Goal: Information Seeking & Learning: Learn about a topic

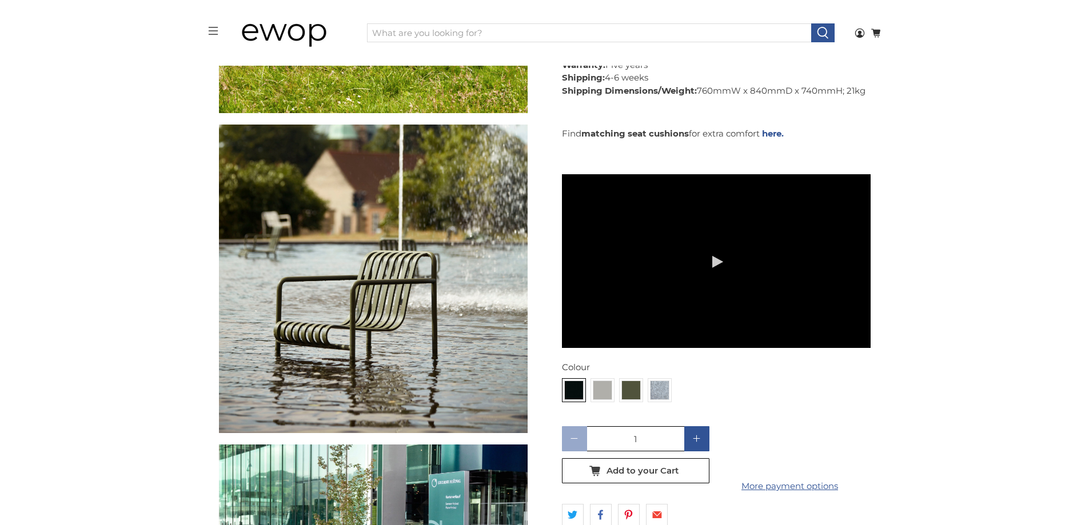
scroll to position [2861, 0]
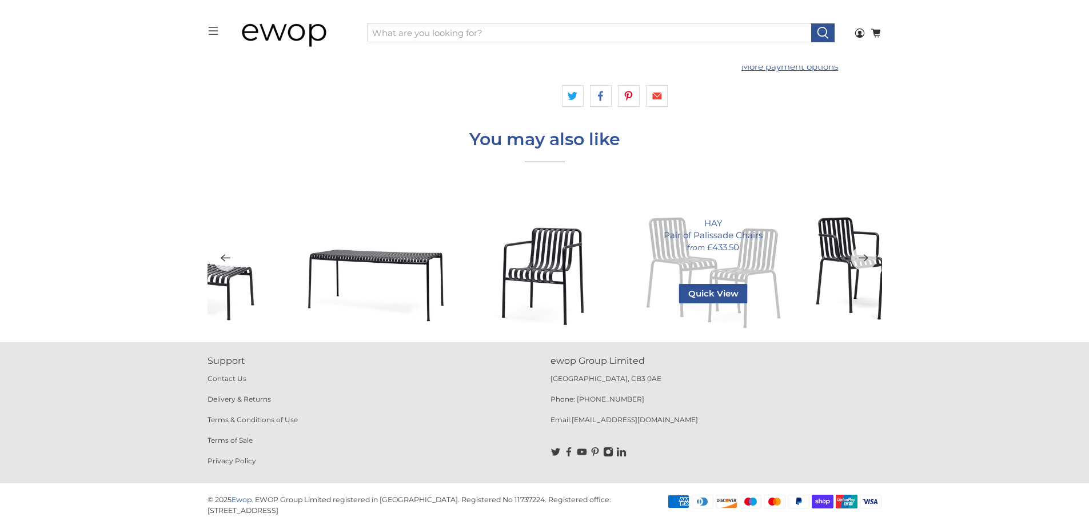
scroll to position [4826, 0]
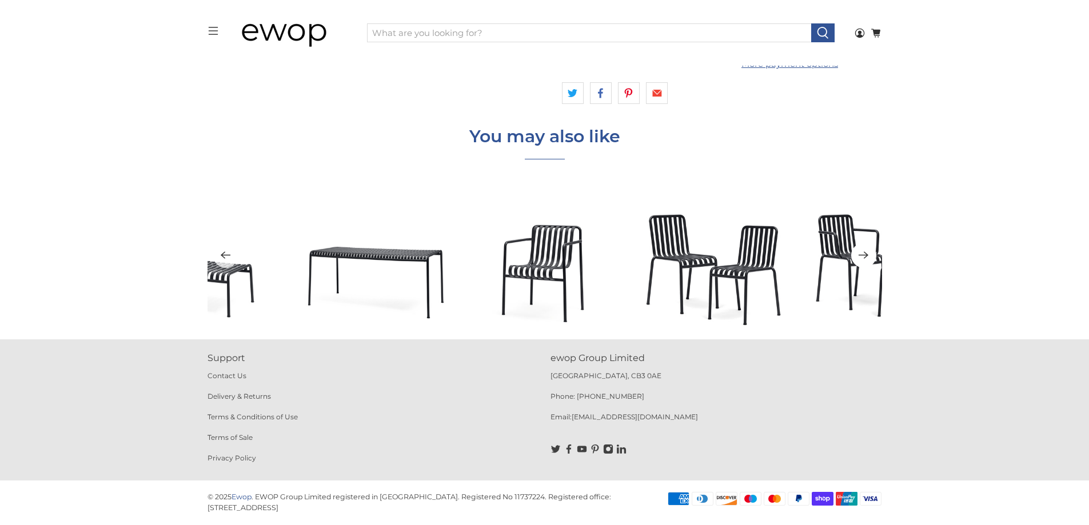
click at [873, 256] on button "Next" at bounding box center [863, 255] width 25 height 25
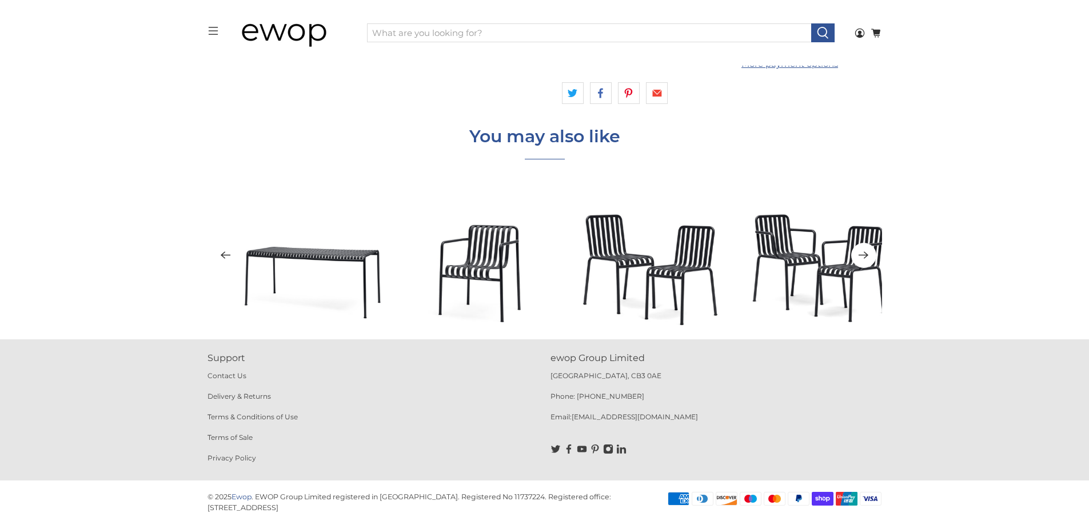
click at [873, 256] on button "Next" at bounding box center [863, 255] width 25 height 25
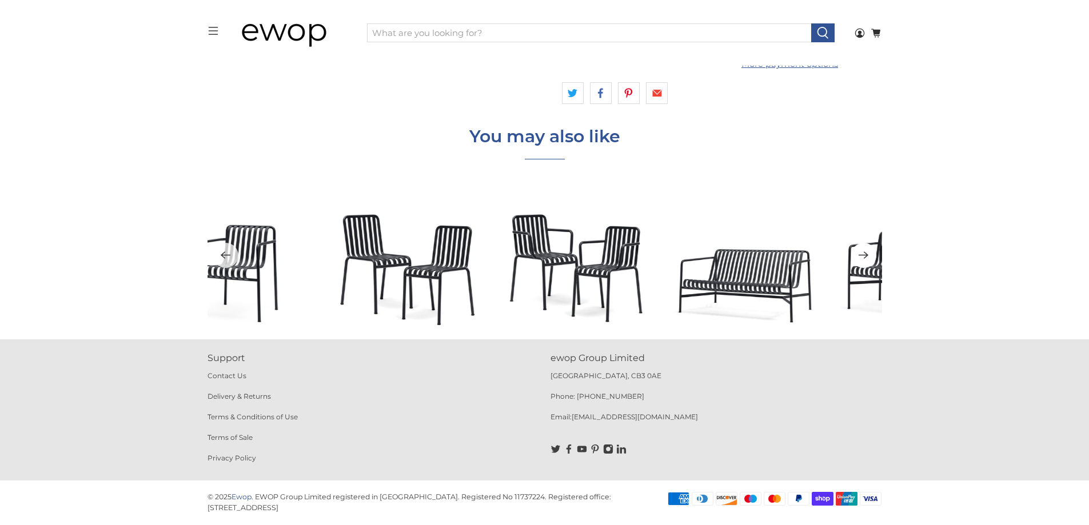
click at [873, 256] on button "Next" at bounding box center [863, 255] width 25 height 25
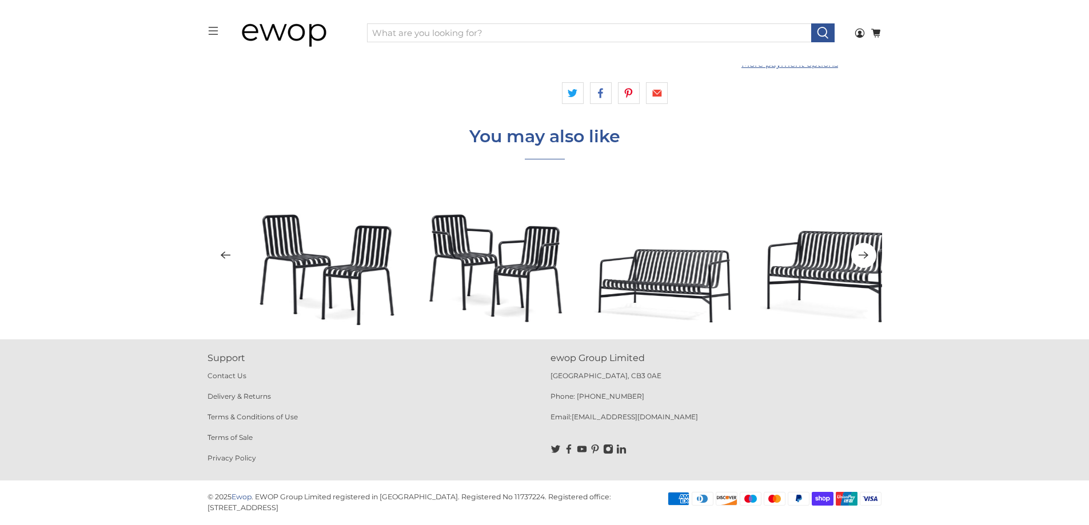
click at [873, 256] on button "Next" at bounding box center [863, 255] width 25 height 25
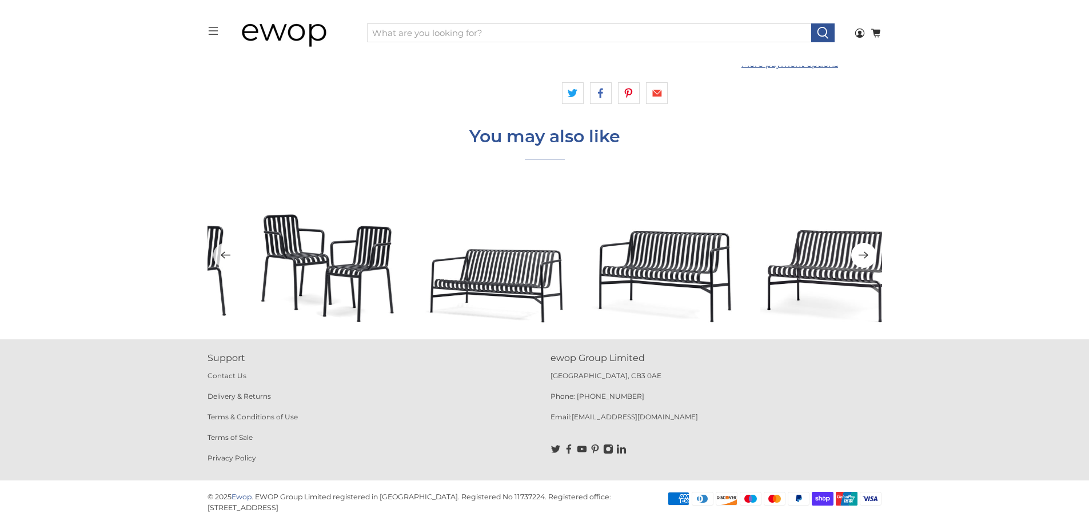
click at [873, 256] on button "Next" at bounding box center [863, 255] width 25 height 25
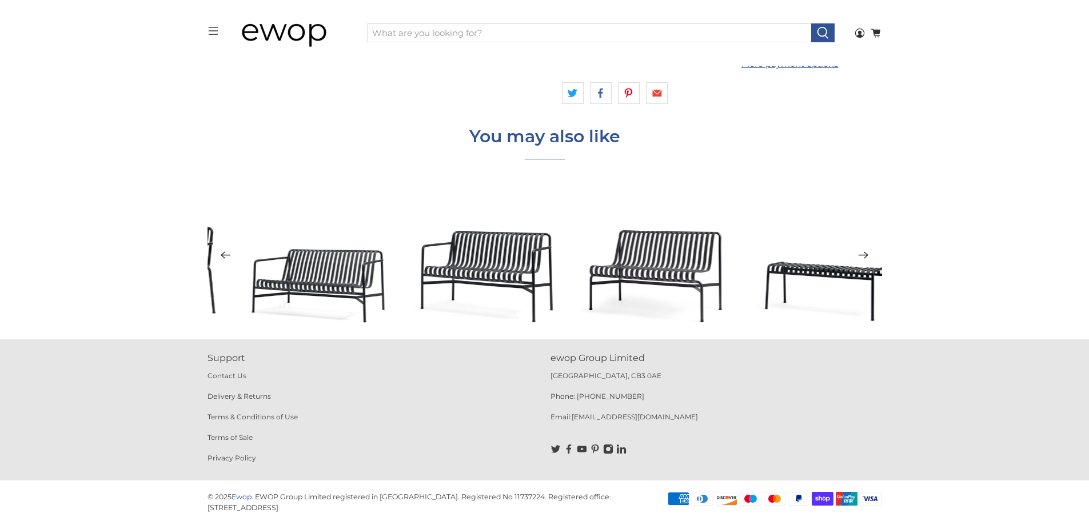
click at [873, 256] on button "Next" at bounding box center [863, 255] width 25 height 25
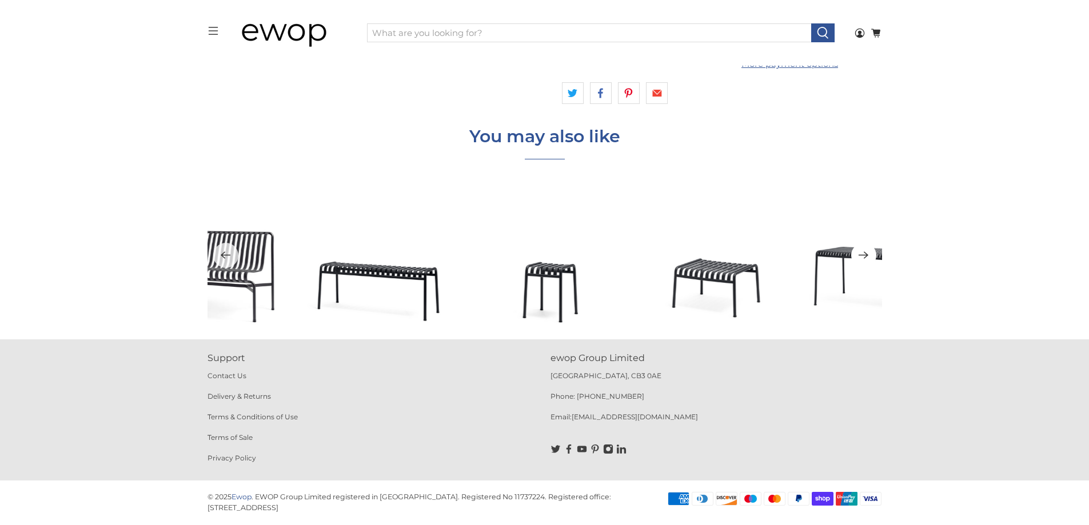
click at [873, 256] on button "Next" at bounding box center [863, 255] width 25 height 25
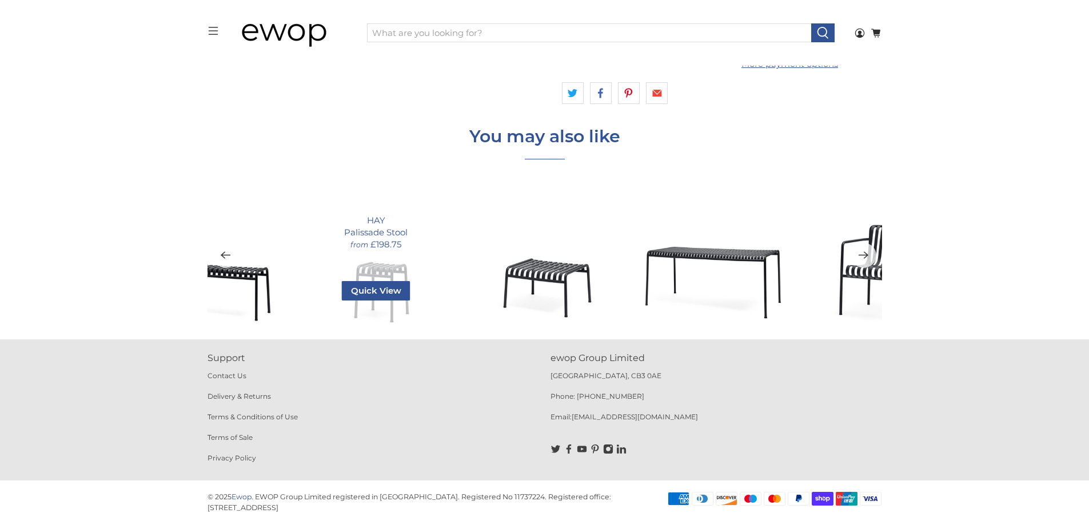
click at [404, 260] on div "HAY Palissade Stool from £198.75 Quick View Colour Anthracite 9011 Sky Grey 703…" at bounding box center [376, 255] width 146 height 146
click at [391, 227] on link "Palissade Stool" at bounding box center [375, 232] width 63 height 12
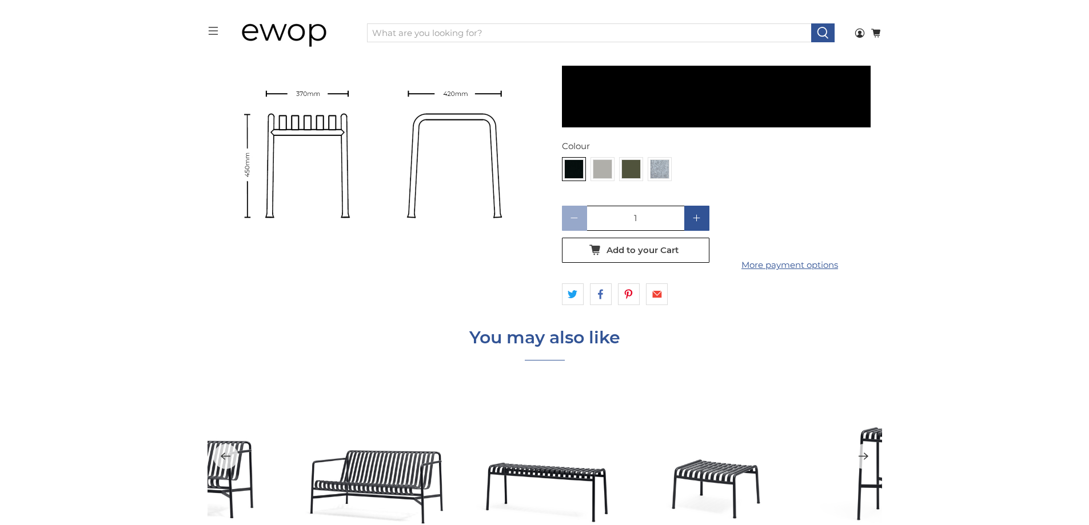
scroll to position [4137, 0]
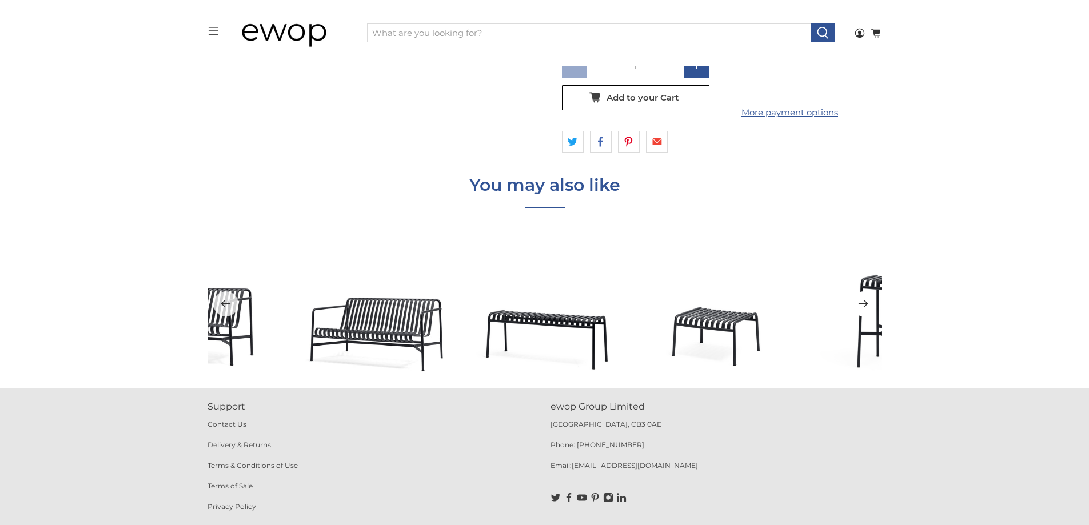
click at [867, 306] on icon "Next" at bounding box center [863, 304] width 11 height 14
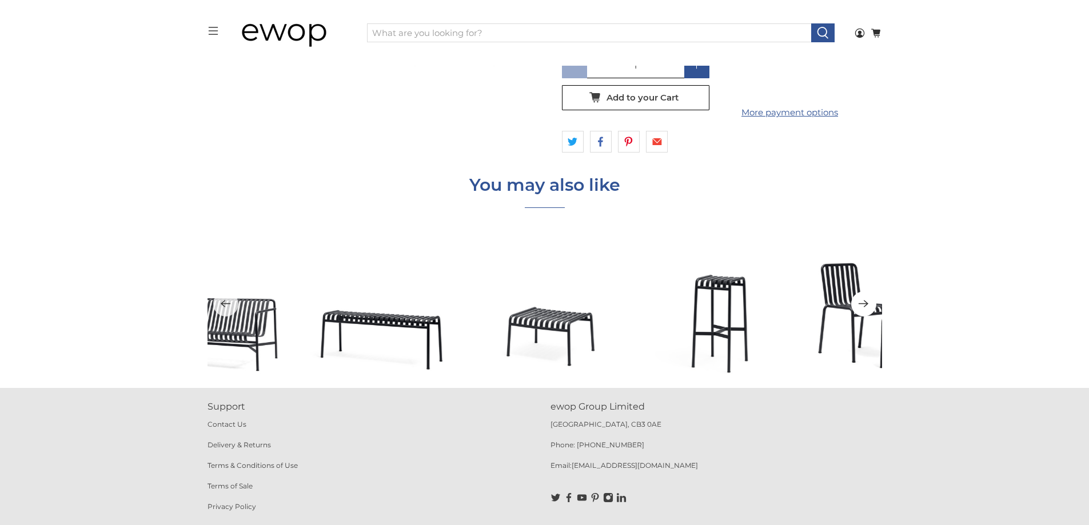
click at [867, 306] on icon "Next" at bounding box center [863, 304] width 11 height 14
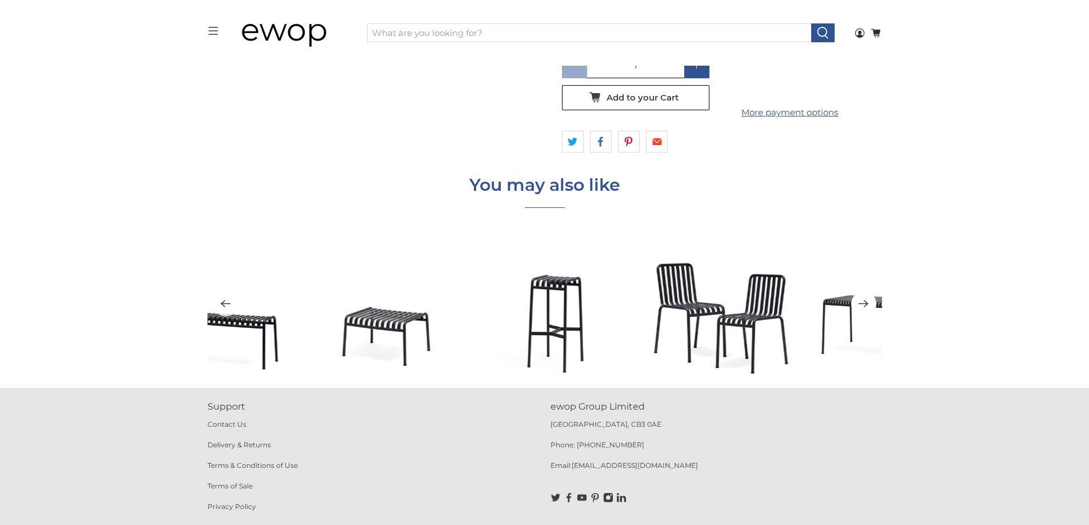
click at [867, 306] on icon "Next" at bounding box center [863, 304] width 11 height 14
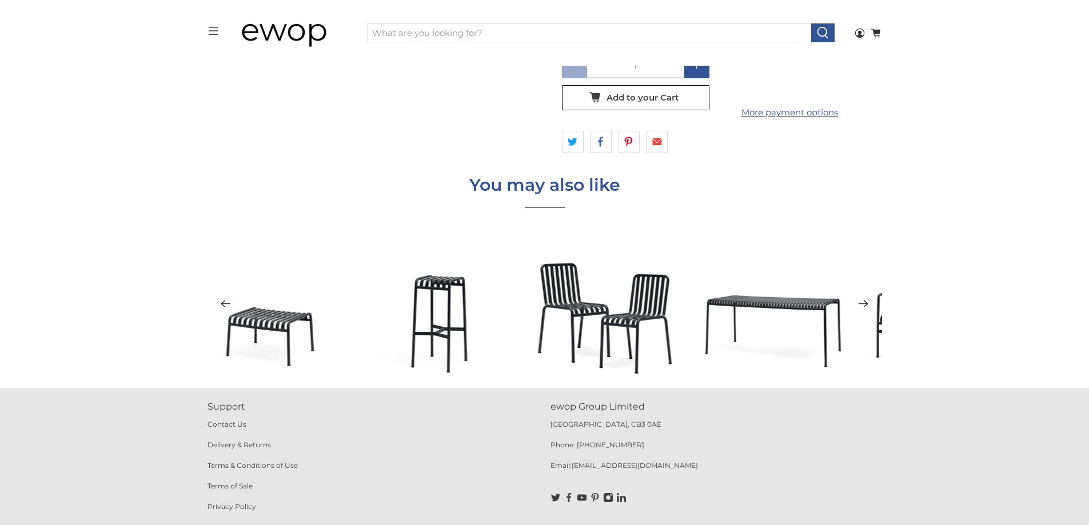
click at [867, 306] on icon "Next" at bounding box center [863, 304] width 11 height 14
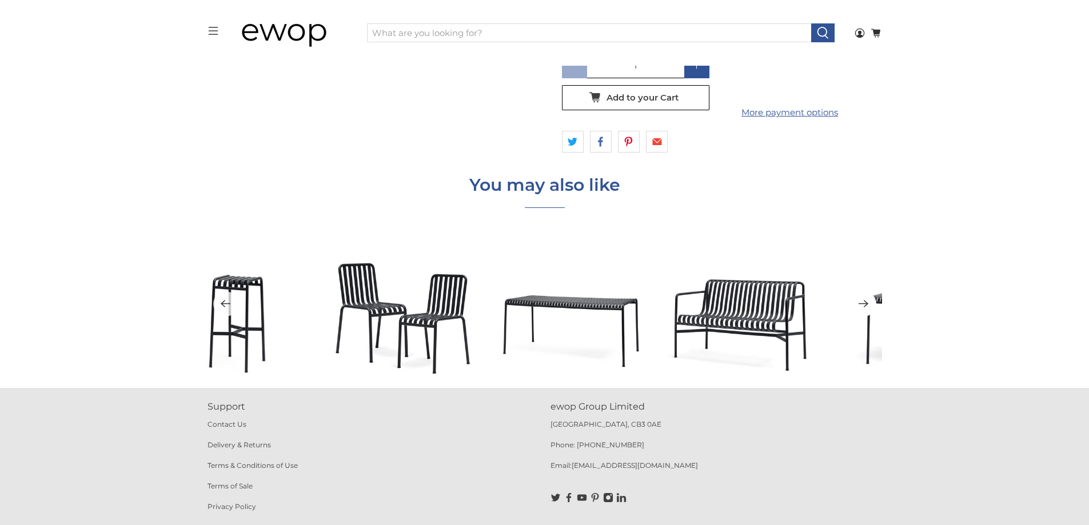
click at [867, 306] on icon "Next" at bounding box center [863, 304] width 11 height 14
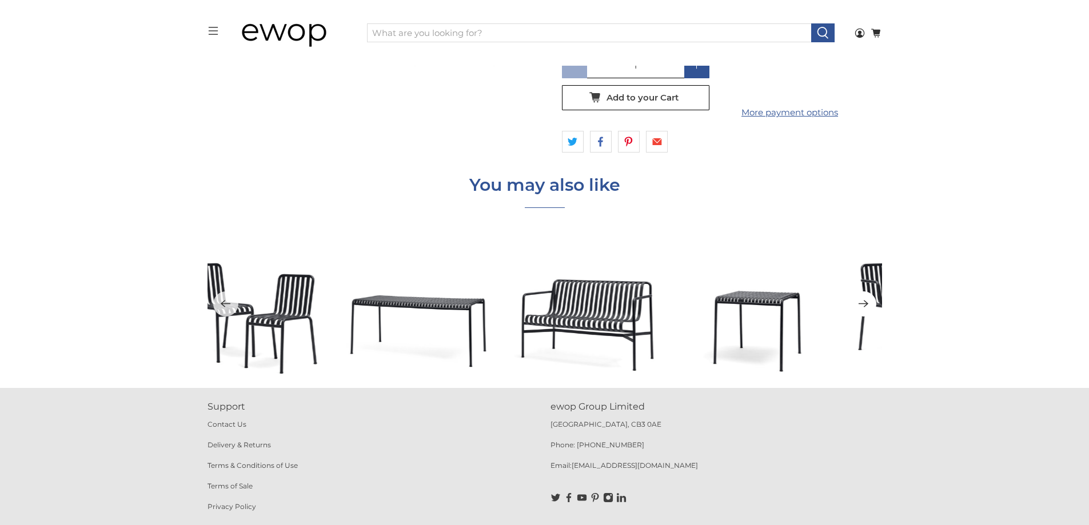
click at [867, 306] on icon "Next" at bounding box center [863, 304] width 11 height 14
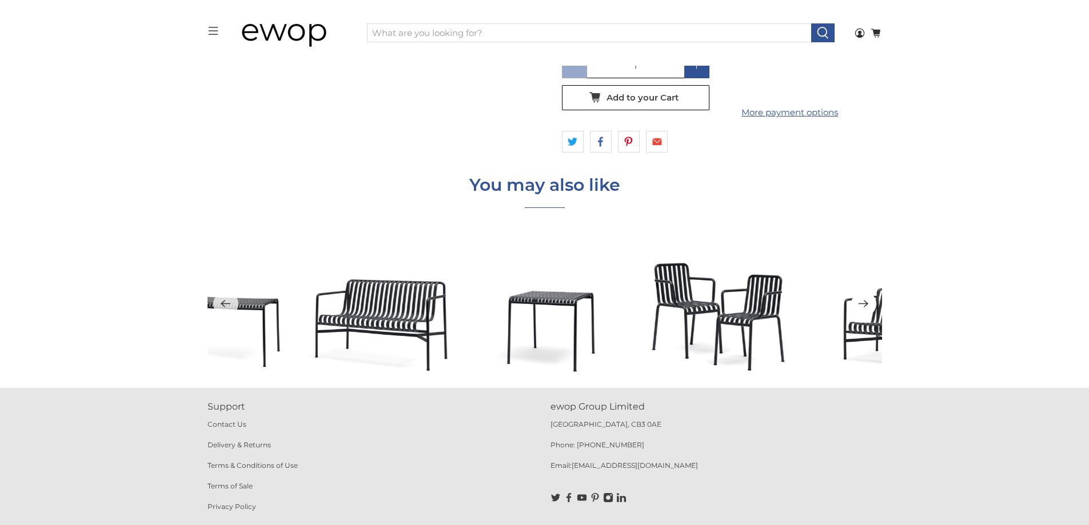
click at [867, 306] on icon "Next" at bounding box center [863, 304] width 11 height 14
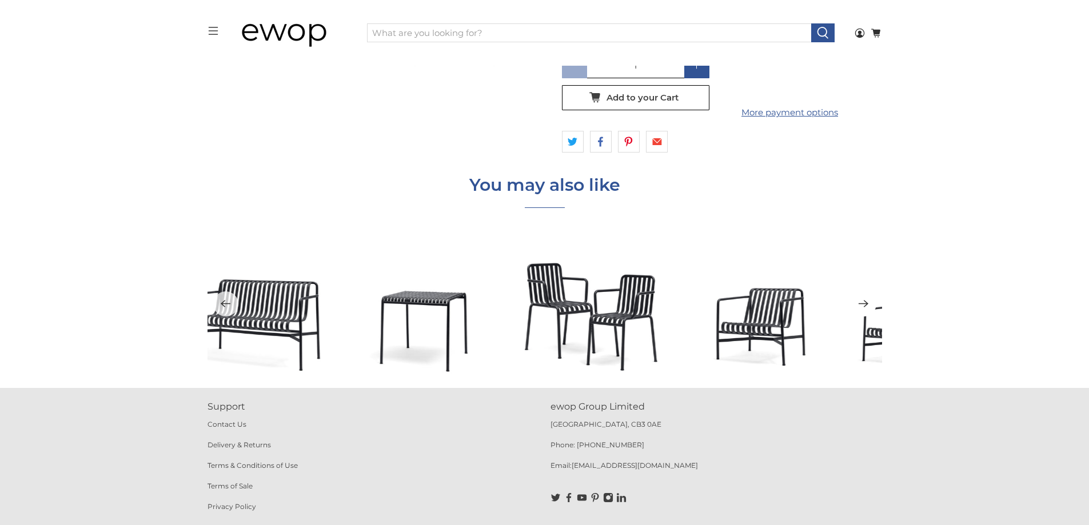
click at [867, 306] on icon "Next" at bounding box center [863, 304] width 11 height 14
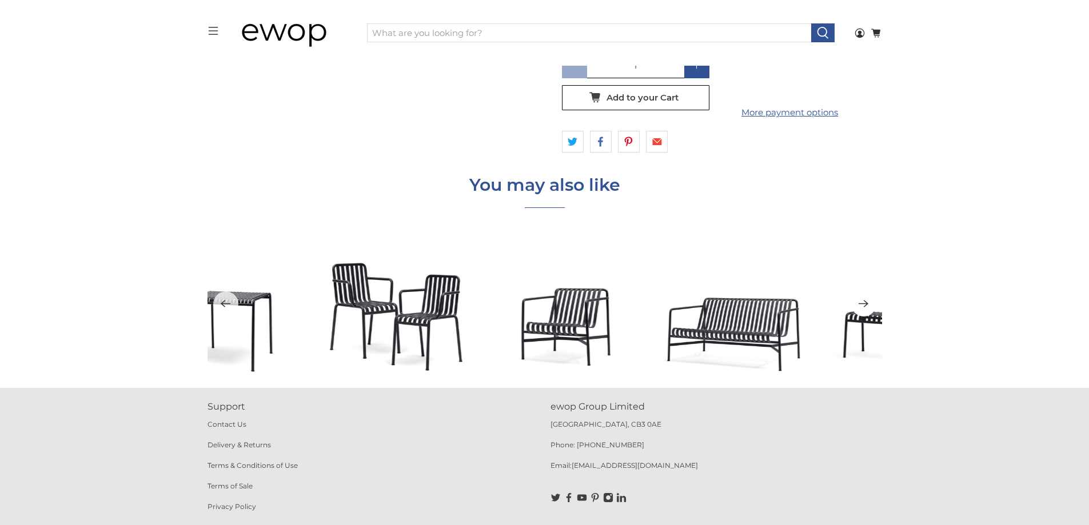
click at [867, 306] on icon "Next" at bounding box center [863, 304] width 11 height 14
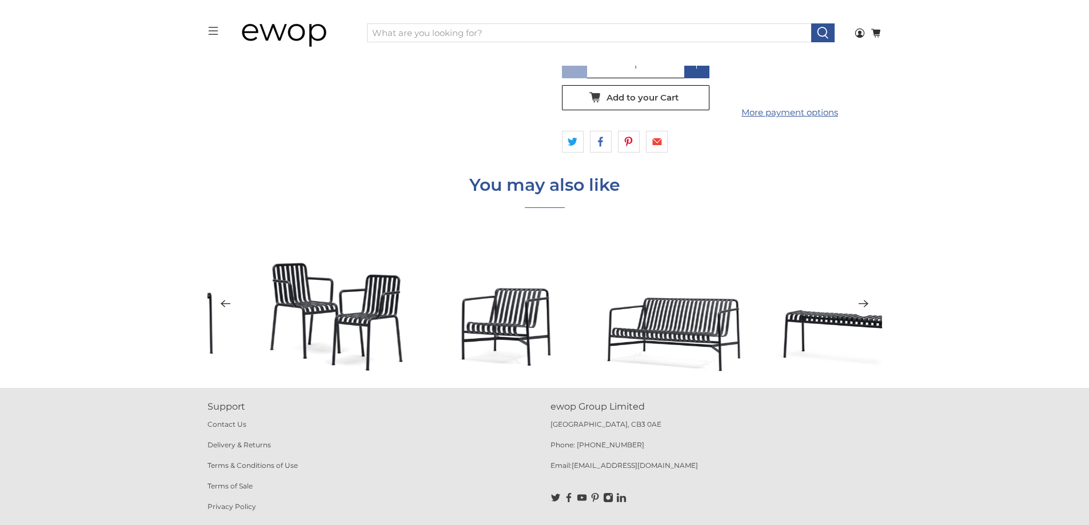
click at [867, 306] on icon "Next" at bounding box center [863, 304] width 11 height 14
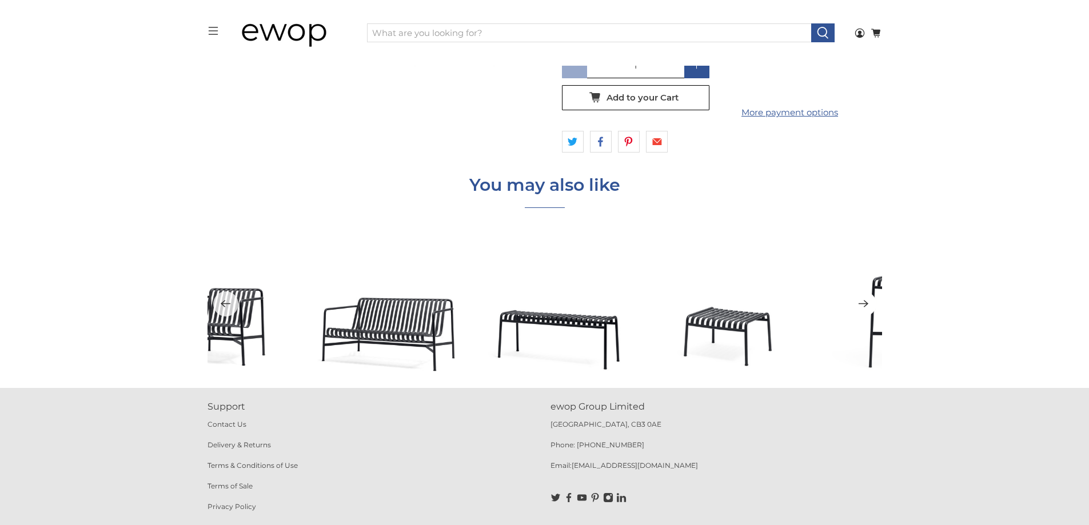
click at [867, 306] on icon "Next" at bounding box center [863, 304] width 11 height 14
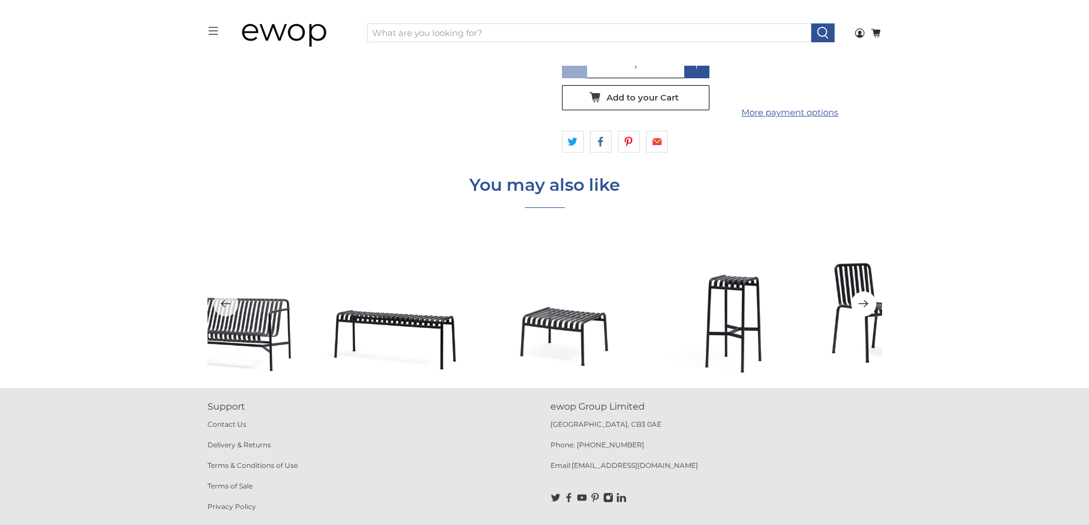
click at [867, 306] on icon "Next" at bounding box center [863, 304] width 11 height 14
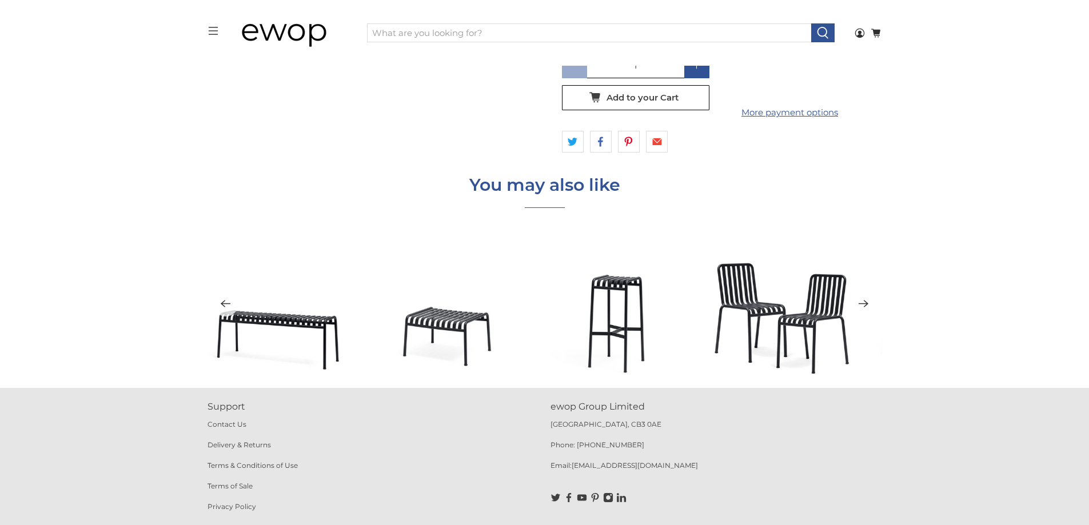
click at [867, 306] on icon "Next" at bounding box center [863, 304] width 11 height 14
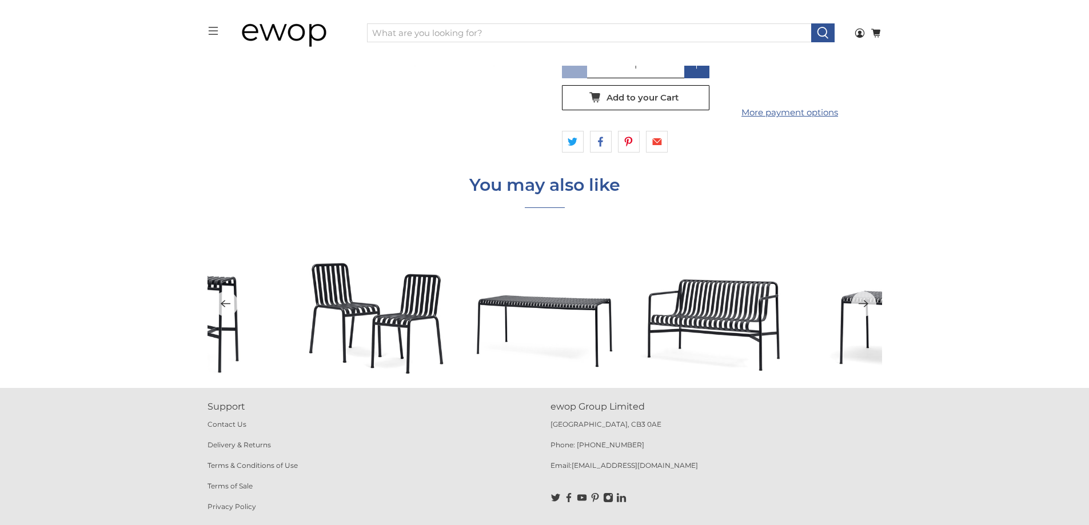
click at [50, 180] on div "You may also like HAY Palissade Bench from £341.25" at bounding box center [544, 276] width 1089 height 224
click at [871, 305] on button "Next" at bounding box center [863, 304] width 25 height 25
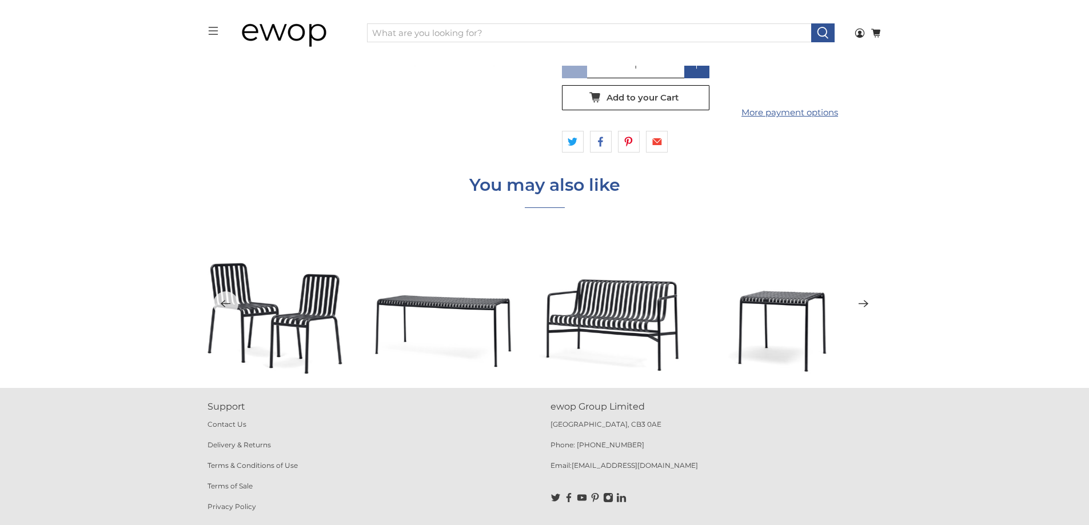
click at [871, 305] on button "Next" at bounding box center [863, 304] width 25 height 25
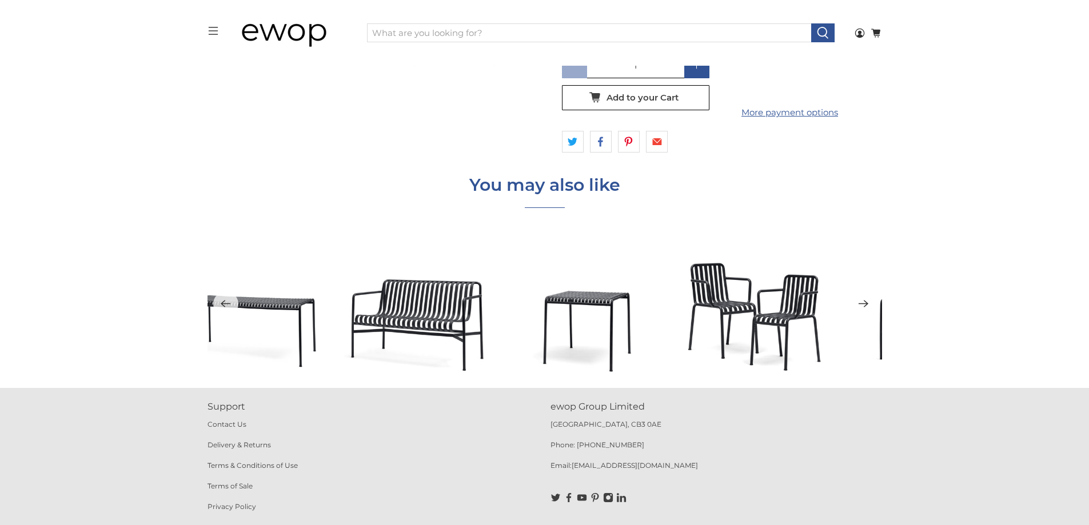
click at [871, 305] on button "Next" at bounding box center [863, 304] width 25 height 25
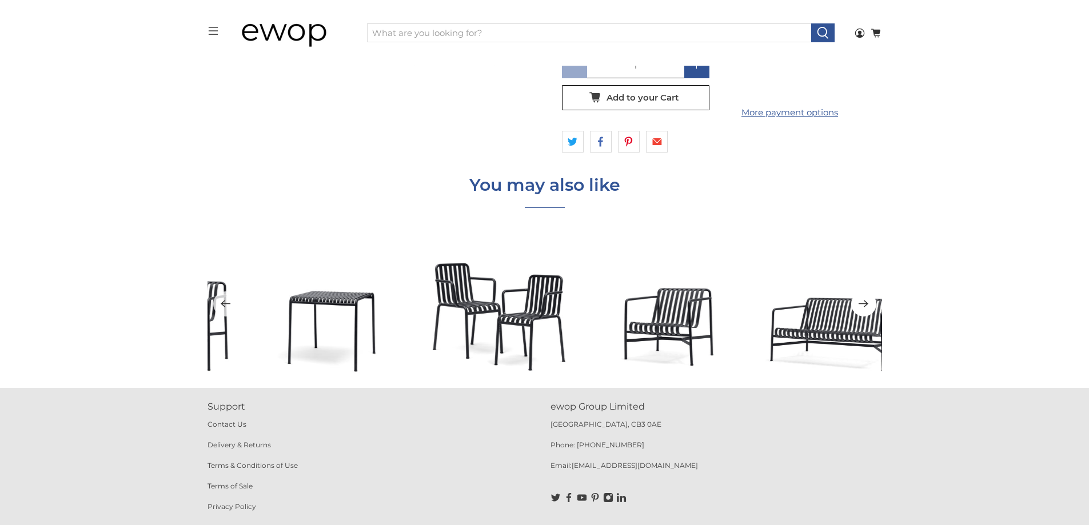
click at [871, 305] on button "Next" at bounding box center [863, 304] width 25 height 25
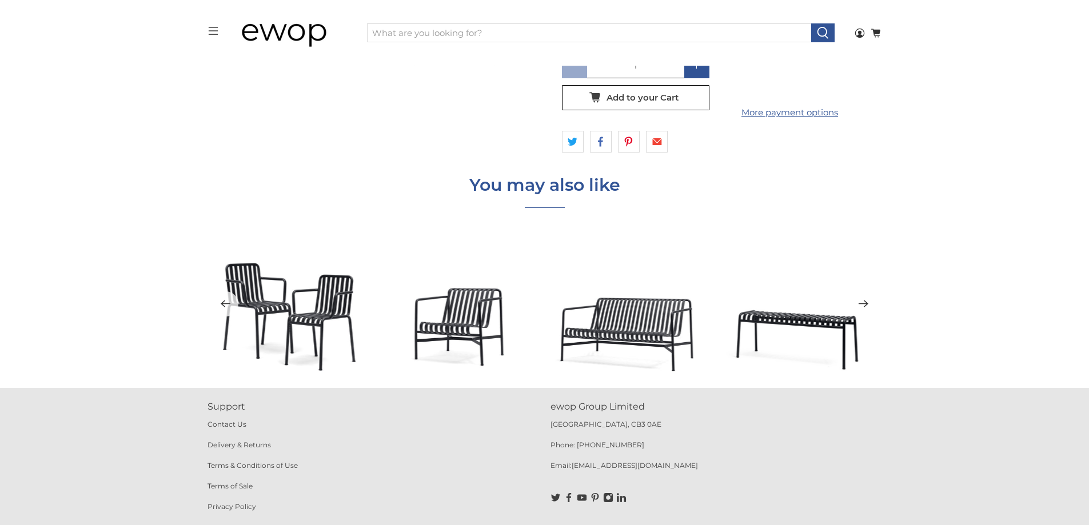
click at [871, 305] on button "Next" at bounding box center [863, 304] width 25 height 25
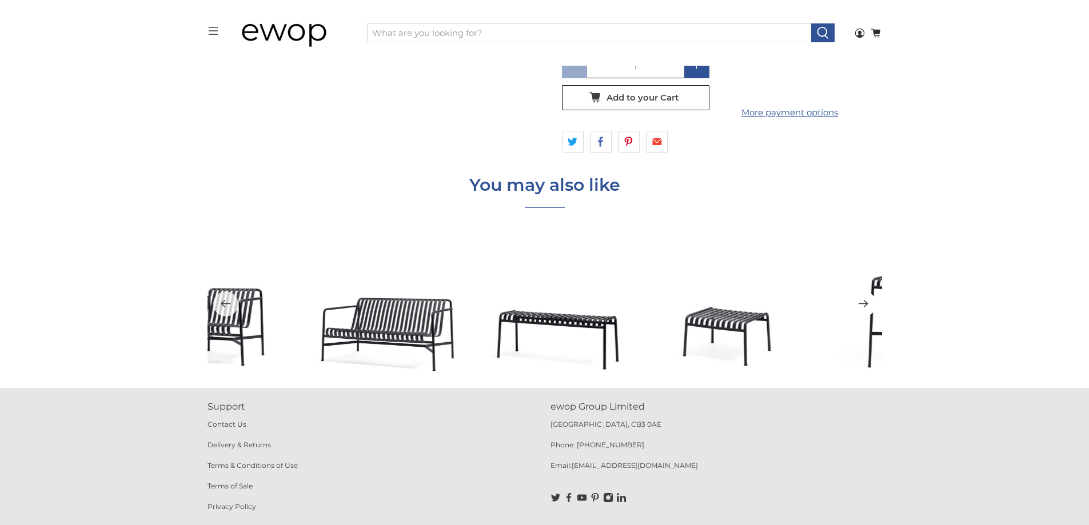
click at [871, 305] on button "Next" at bounding box center [863, 304] width 25 height 25
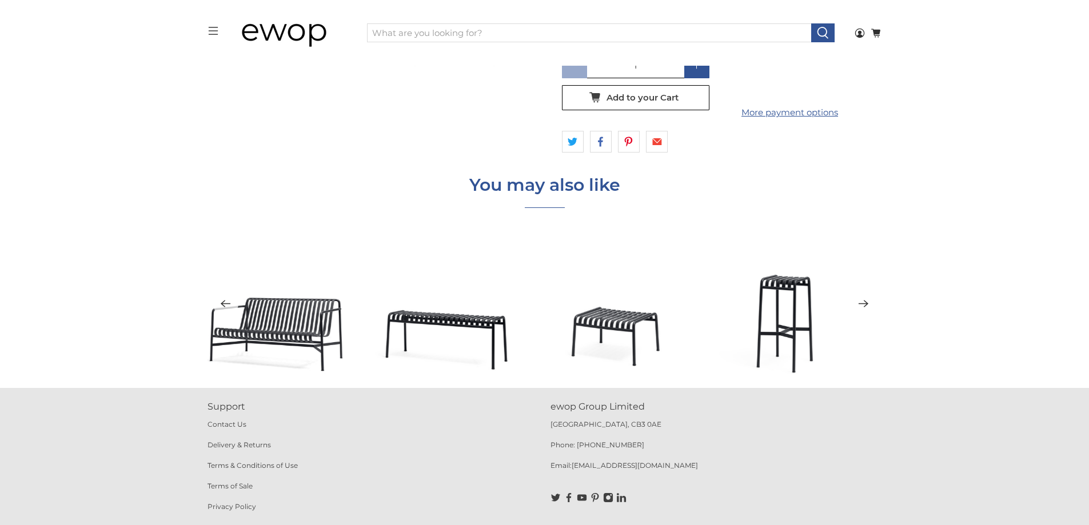
click at [871, 305] on button "Next" at bounding box center [863, 304] width 25 height 25
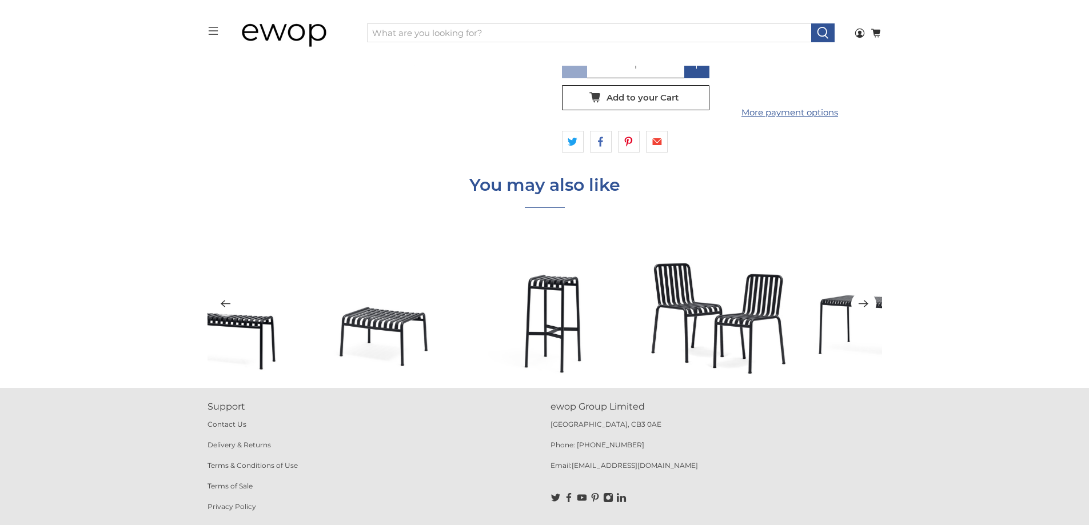
click at [871, 305] on button "Next" at bounding box center [863, 304] width 25 height 25
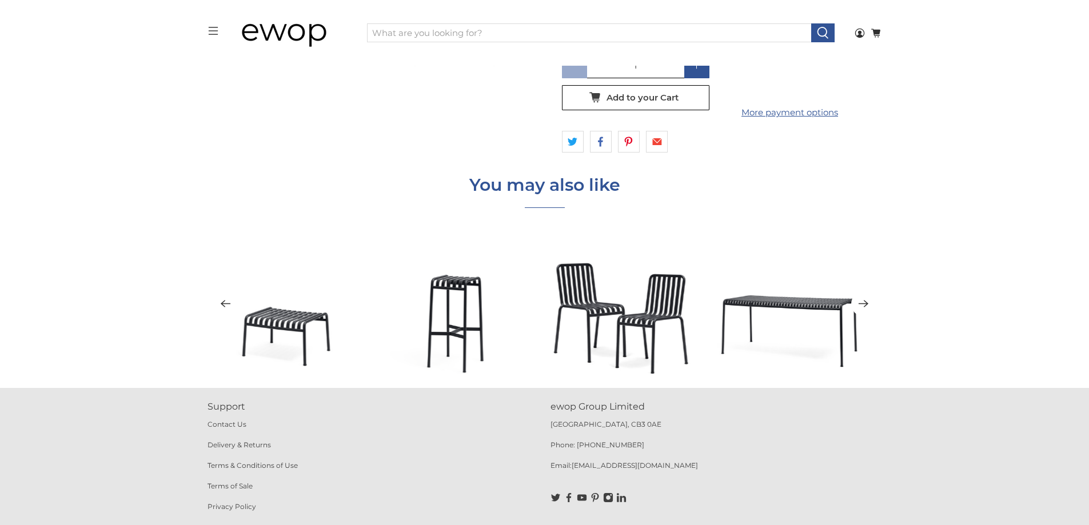
click at [871, 305] on button "Next" at bounding box center [863, 304] width 25 height 25
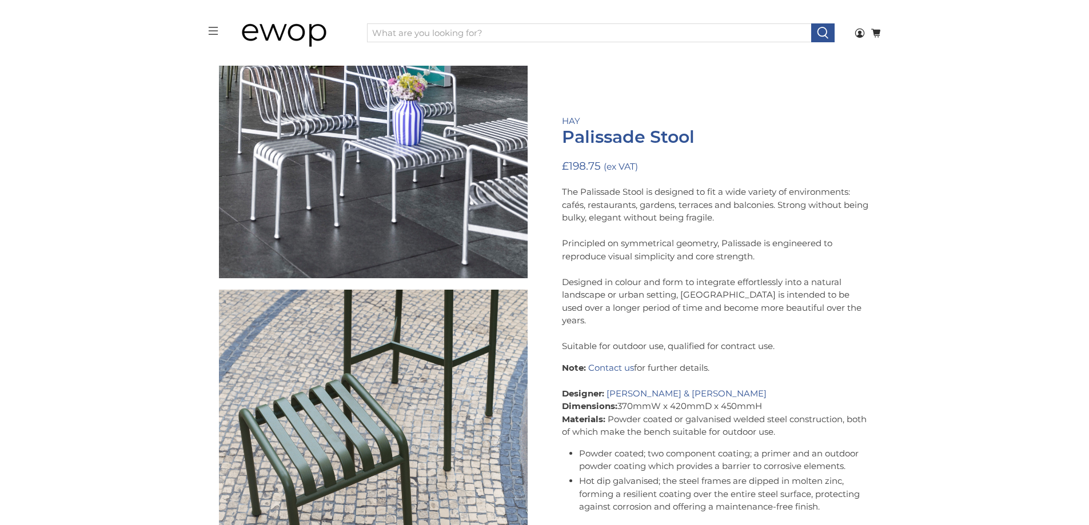
scroll to position [2707, 0]
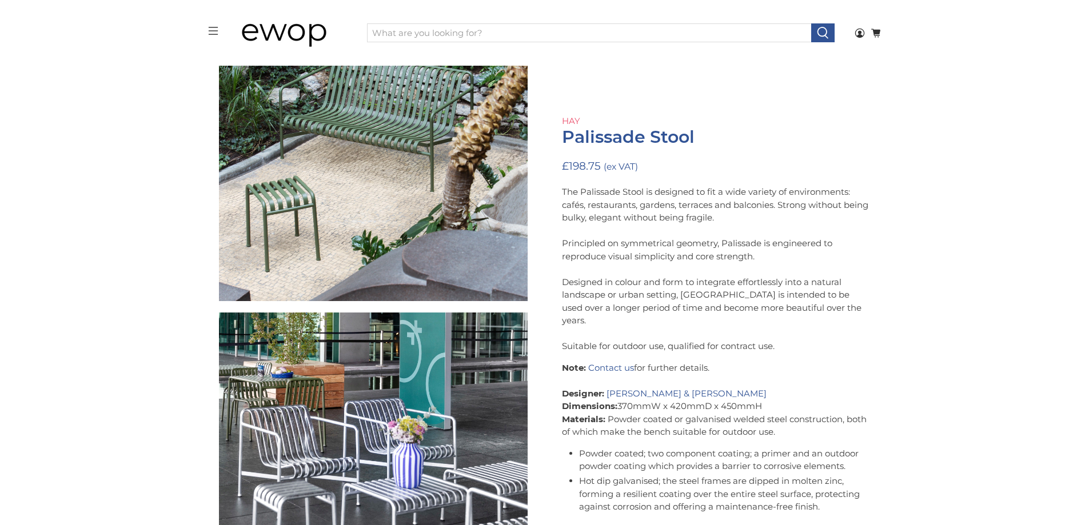
click at [562, 116] on link "HAY" at bounding box center [571, 121] width 18 height 11
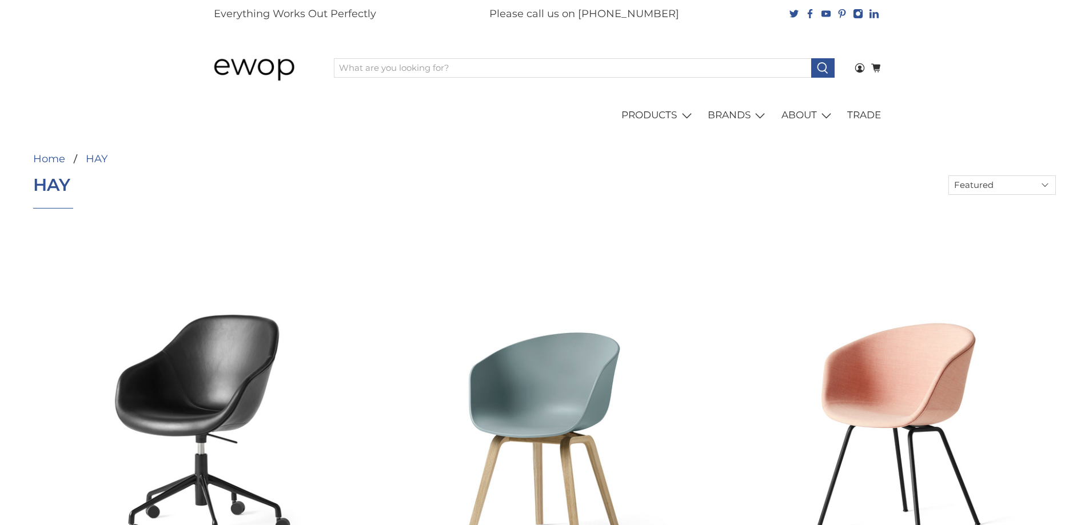
select select "title-ascending"
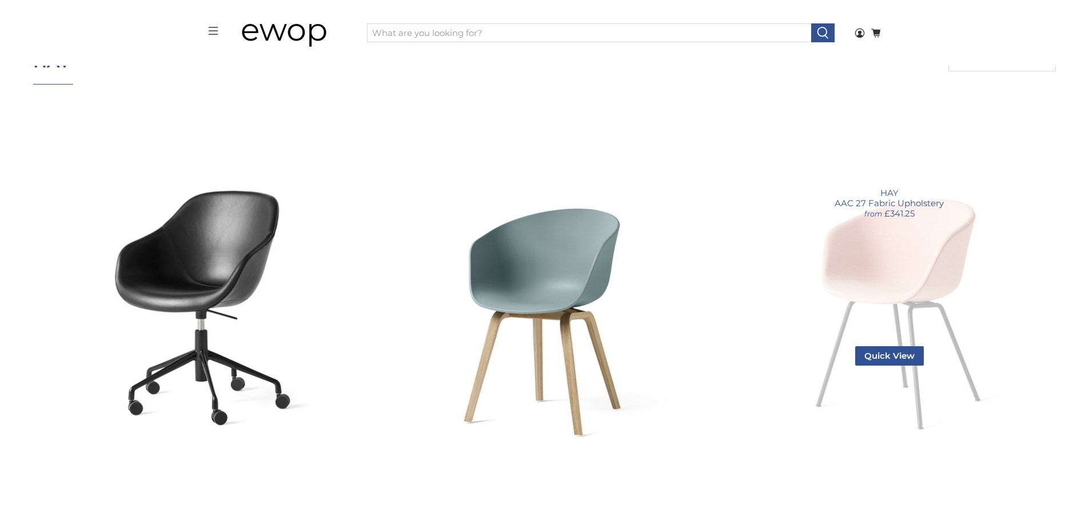
scroll to position [403, 0]
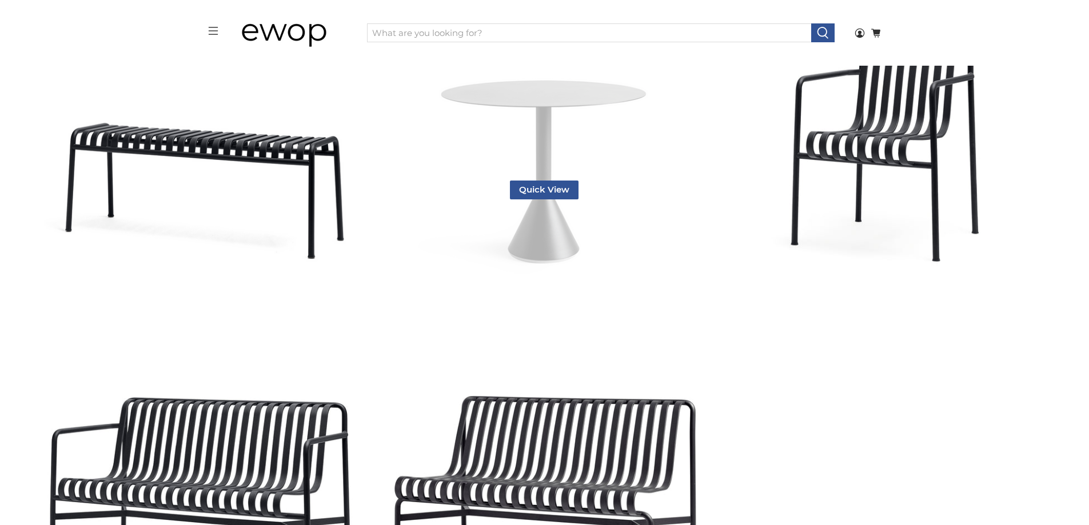
scroll to position [5263, 0]
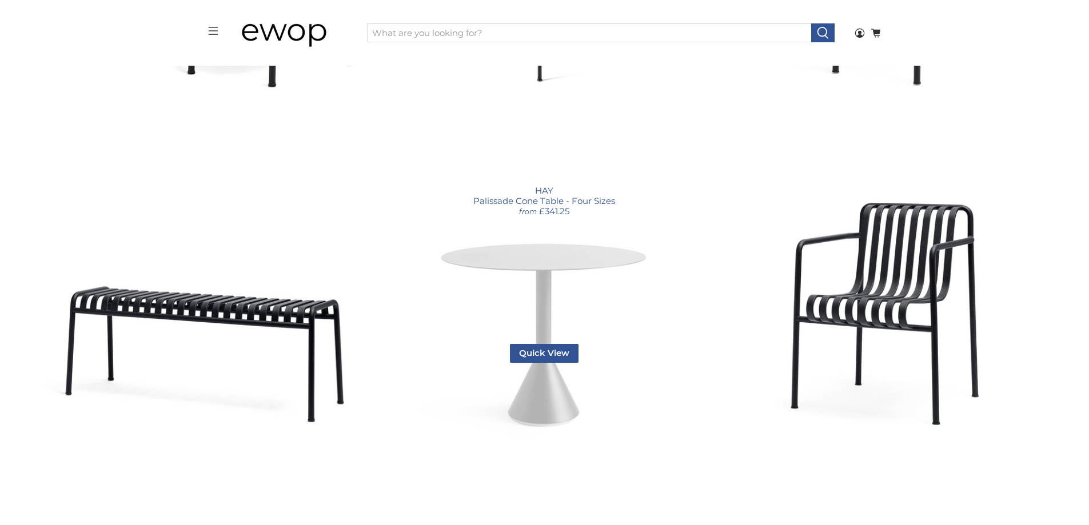
click at [577, 278] on link "Palissade Cone Table - Four Sizes" at bounding box center [544, 271] width 333 height 333
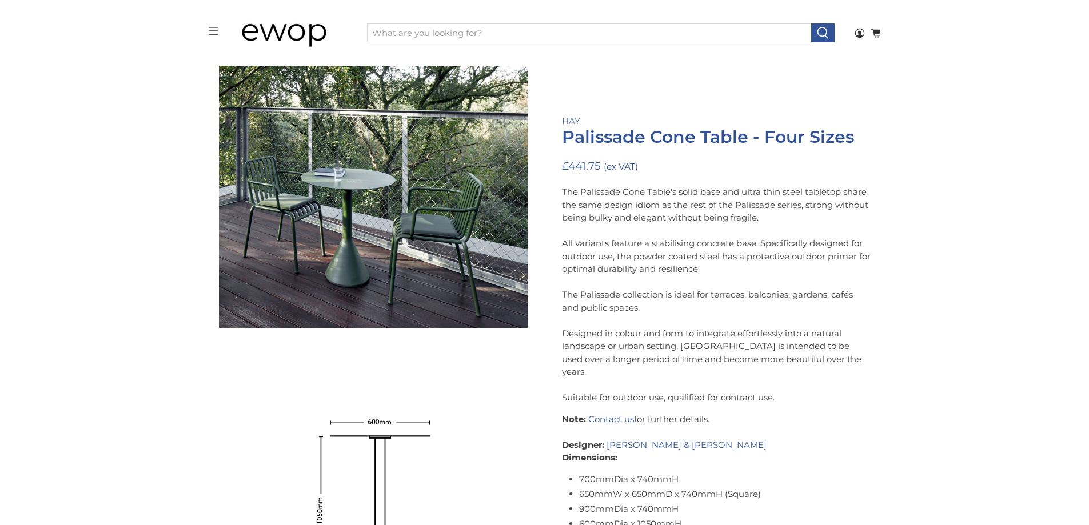
scroll to position [7665, 0]
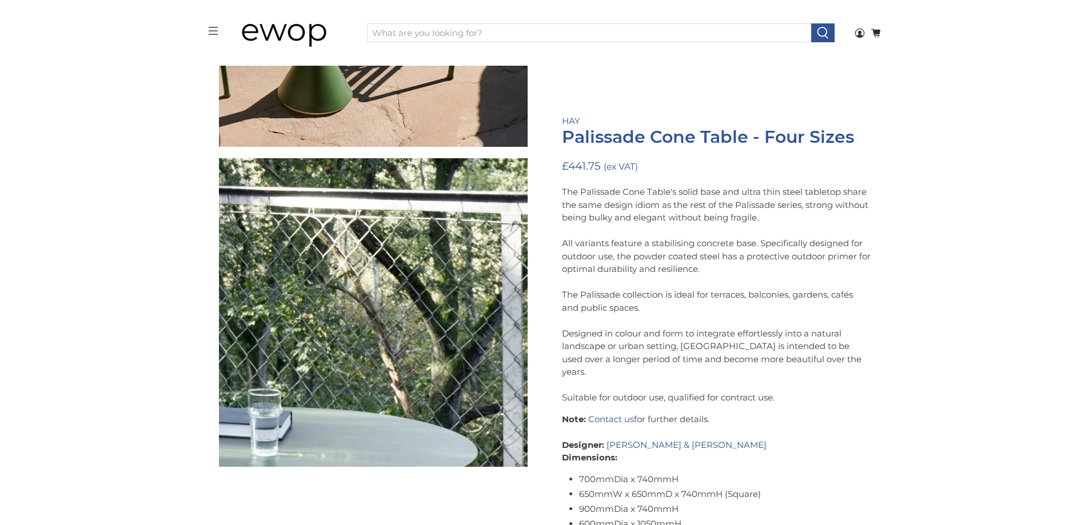
click at [254, 256] on img at bounding box center [396, 428] width 1144 height 1144
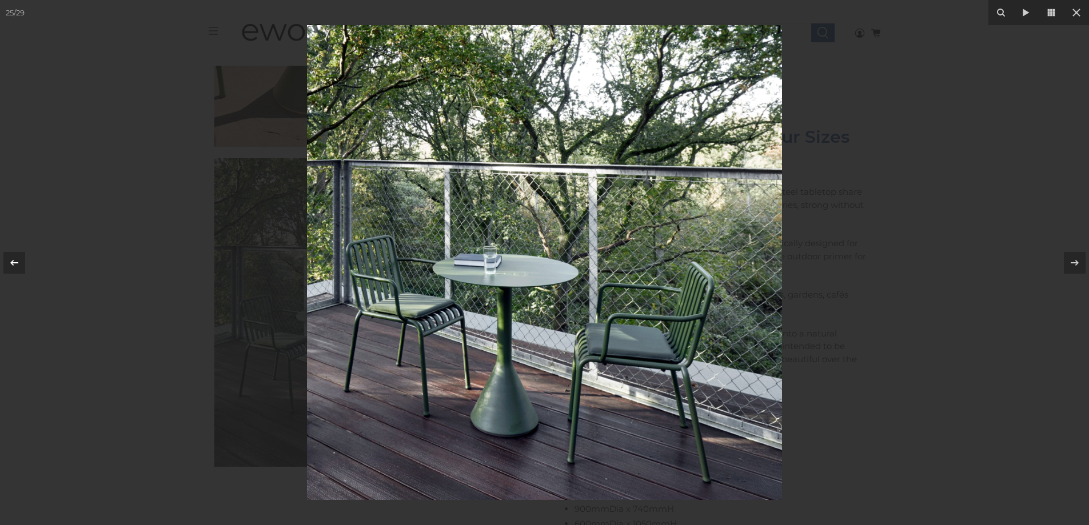
click at [1, 258] on button at bounding box center [20, 262] width 40 height 57
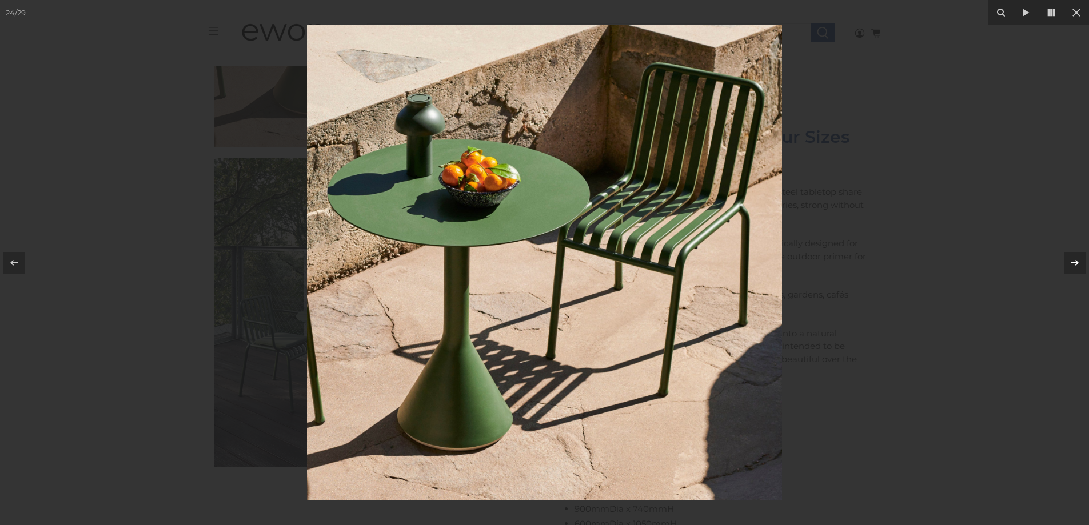
click at [1080, 261] on icon at bounding box center [1075, 263] width 14 height 14
